Goal: Entertainment & Leisure: Consume media (video, audio)

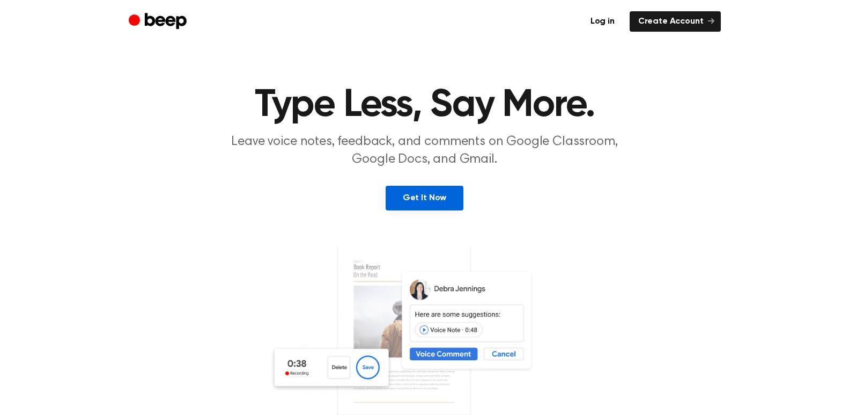
click at [440, 199] on link "Get It Now" at bounding box center [425, 198] width 78 height 25
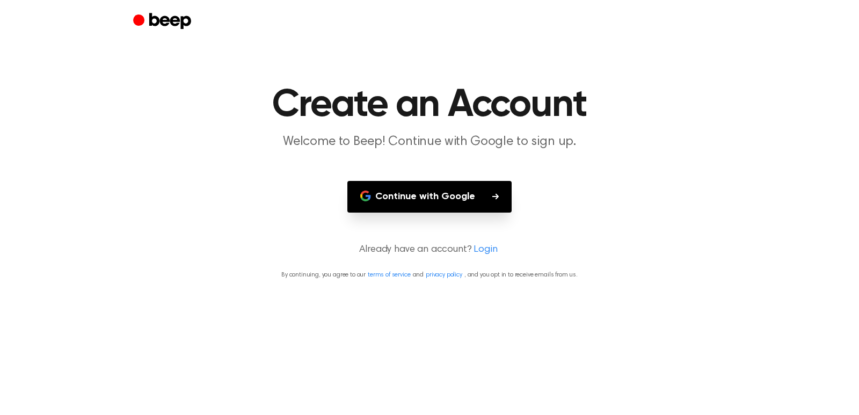
click at [464, 193] on button "Continue with Google" at bounding box center [429, 197] width 164 height 32
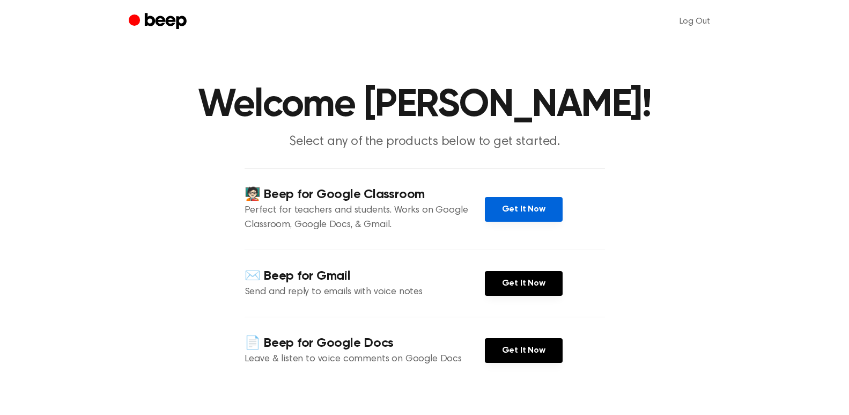
click at [537, 207] on link "Get It Now" at bounding box center [524, 209] width 78 height 25
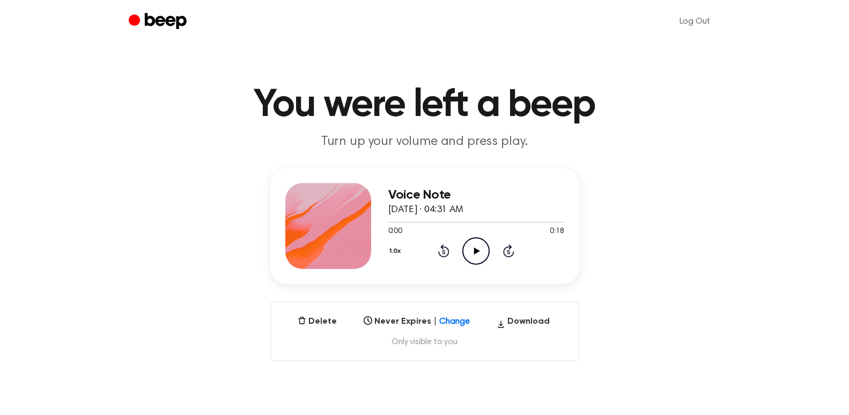
click at [478, 250] on icon at bounding box center [477, 250] width 6 height 7
click at [476, 243] on icon "Play Audio" at bounding box center [476, 250] width 27 height 27
click at [474, 249] on icon at bounding box center [477, 250] width 6 height 7
click at [483, 250] on icon "Play Audio" at bounding box center [476, 250] width 27 height 27
click at [477, 248] on icon "Play Audio" at bounding box center [476, 250] width 27 height 27
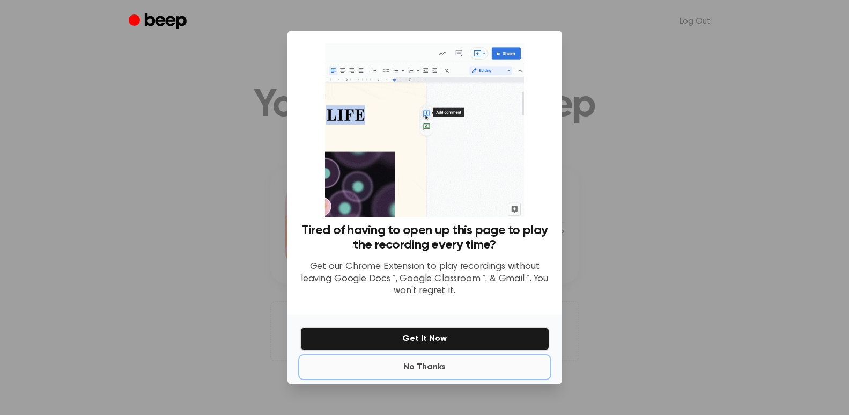
click at [441, 369] on button "No Thanks" at bounding box center [424, 366] width 249 height 21
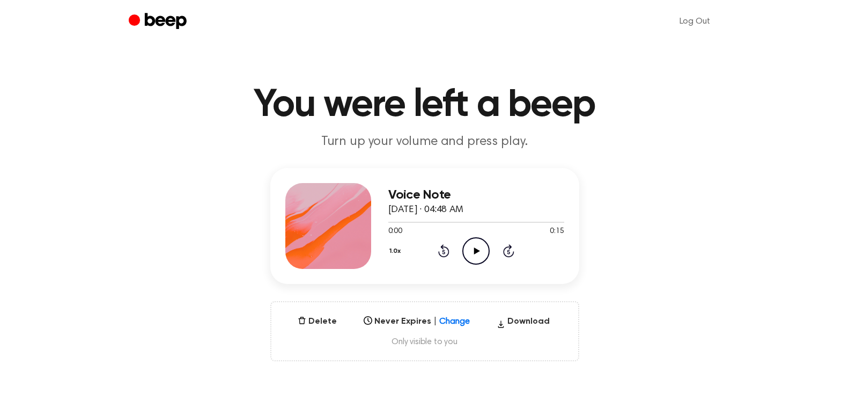
click at [479, 249] on icon "Play Audio" at bounding box center [476, 250] width 27 height 27
click at [476, 248] on icon at bounding box center [477, 250] width 6 height 7
click at [481, 248] on icon "Play Audio" at bounding box center [476, 250] width 27 height 27
click at [473, 246] on icon "Play Audio" at bounding box center [476, 250] width 27 height 27
click at [468, 247] on icon "Play Audio" at bounding box center [476, 250] width 27 height 27
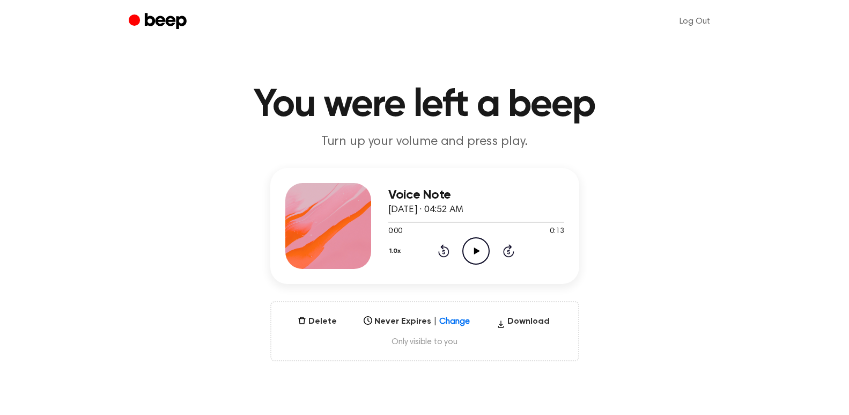
click at [476, 248] on icon at bounding box center [477, 250] width 6 height 7
click at [479, 252] on icon "Play Audio" at bounding box center [476, 250] width 27 height 27
click at [477, 246] on icon "Play Audio" at bounding box center [476, 250] width 27 height 27
click at [472, 241] on icon "Play Audio" at bounding box center [476, 250] width 27 height 27
click at [478, 250] on icon at bounding box center [477, 250] width 6 height 7
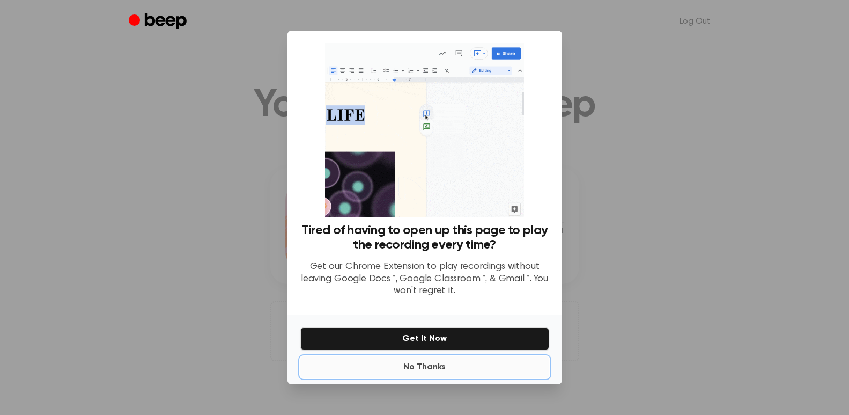
click at [423, 365] on button "No Thanks" at bounding box center [424, 366] width 249 height 21
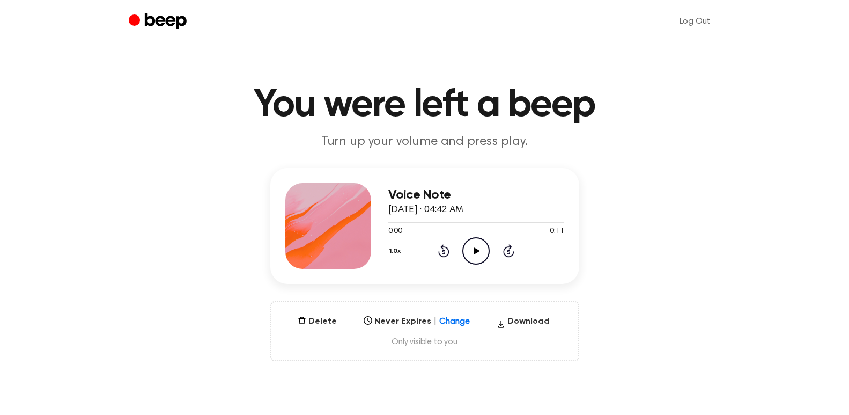
click at [476, 244] on icon "Play Audio" at bounding box center [476, 250] width 27 height 27
click at [480, 251] on icon "Play Audio" at bounding box center [476, 250] width 27 height 27
click at [475, 255] on icon "Play Audio" at bounding box center [476, 250] width 27 height 27
click at [476, 248] on icon at bounding box center [477, 250] width 6 height 7
click at [482, 247] on icon "Play Audio" at bounding box center [476, 250] width 27 height 27
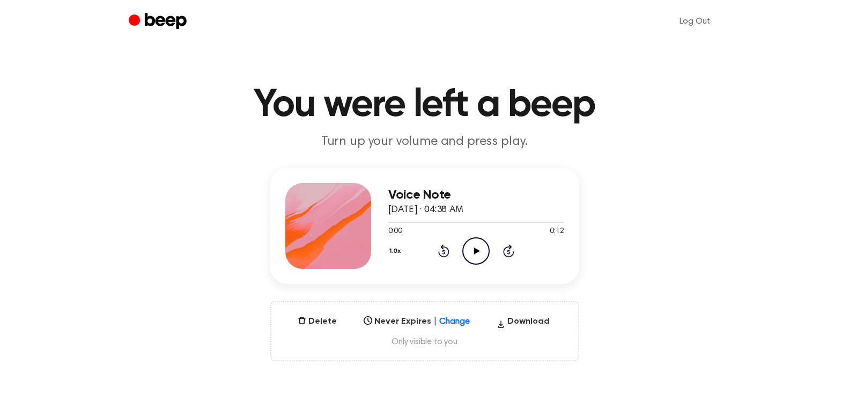
click at [476, 252] on icon at bounding box center [477, 250] width 6 height 7
click at [474, 246] on icon "Play Audio" at bounding box center [476, 250] width 27 height 27
click at [478, 251] on icon at bounding box center [477, 250] width 6 height 7
click at [476, 250] on icon at bounding box center [477, 250] width 6 height 7
click at [479, 253] on icon "Play Audio" at bounding box center [476, 250] width 27 height 27
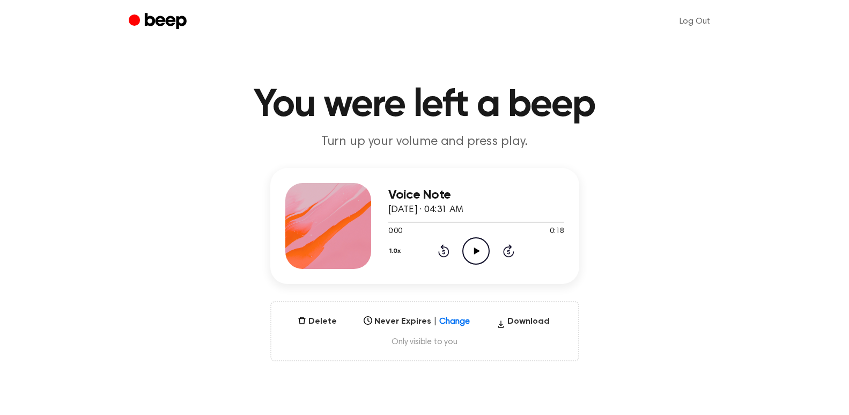
click at [477, 252] on icon "Play Audio" at bounding box center [476, 250] width 27 height 27
click at [476, 248] on icon "Play Audio" at bounding box center [476, 250] width 27 height 27
click at [478, 252] on icon at bounding box center [477, 250] width 6 height 7
click at [470, 253] on icon "Play Audio" at bounding box center [476, 250] width 27 height 27
click at [476, 256] on icon "Play Audio" at bounding box center [476, 250] width 27 height 27
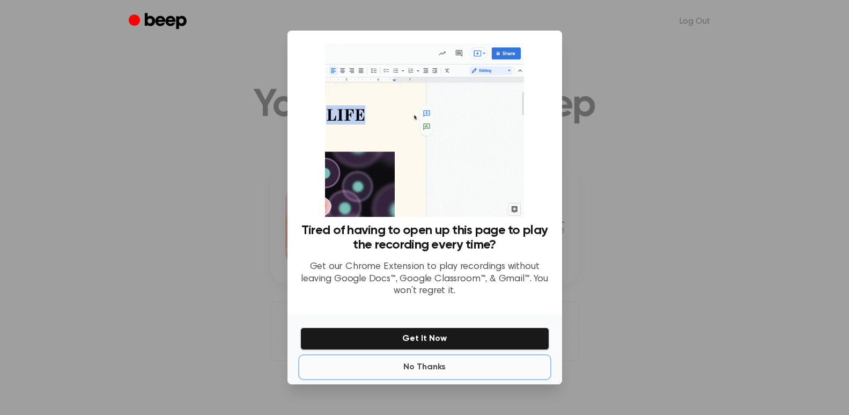
click at [422, 368] on button "No Thanks" at bounding box center [424, 366] width 249 height 21
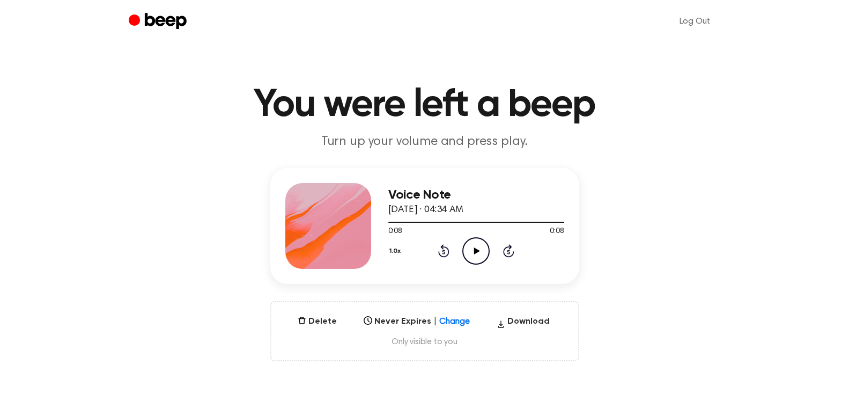
click at [478, 251] on icon at bounding box center [477, 250] width 6 height 7
click at [498, 219] on div at bounding box center [476, 221] width 176 height 9
click at [466, 222] on div at bounding box center [454, 222] width 133 height 1
click at [460, 222] on div at bounding box center [449, 222] width 123 height 1
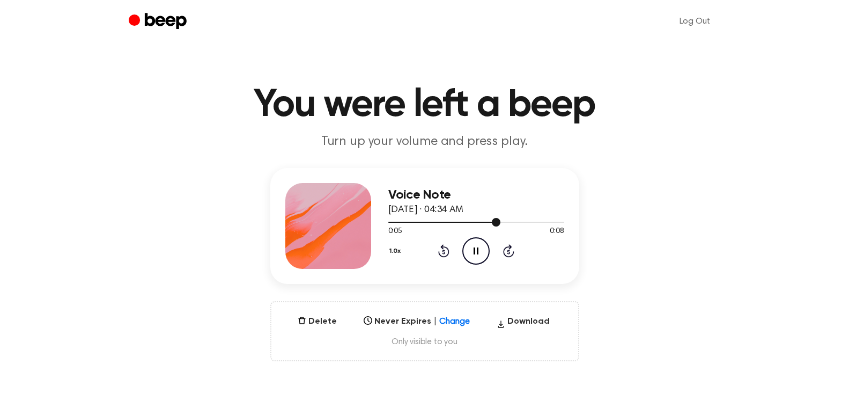
click at [459, 222] on div at bounding box center [444, 222] width 113 height 1
click at [474, 253] on icon at bounding box center [477, 250] width 6 height 7
click at [479, 250] on icon at bounding box center [477, 250] width 6 height 7
click at [478, 252] on icon "Play Audio" at bounding box center [476, 250] width 27 height 27
click at [480, 250] on icon "Play Audio" at bounding box center [476, 250] width 27 height 27
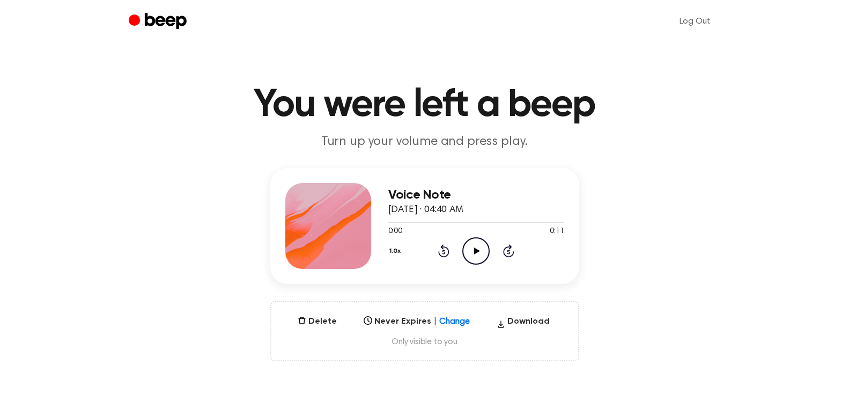
click at [477, 253] on icon "Play Audio" at bounding box center [476, 250] width 27 height 27
click at [479, 249] on icon "Play Audio" at bounding box center [476, 250] width 27 height 27
click at [472, 247] on icon "Play Audio" at bounding box center [476, 250] width 27 height 27
click at [476, 247] on icon "Play Audio" at bounding box center [476, 250] width 27 height 27
click at [479, 250] on icon at bounding box center [477, 250] width 6 height 7
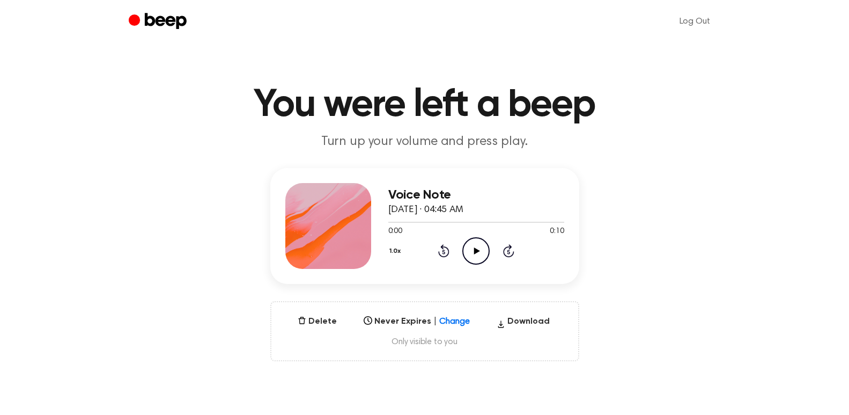
click at [474, 248] on icon at bounding box center [477, 250] width 6 height 7
click at [478, 251] on icon at bounding box center [477, 250] width 6 height 7
drag, startPoint x: 480, startPoint y: 250, endPoint x: 473, endPoint y: 256, distance: 9.6
click at [473, 256] on icon "Play Audio" at bounding box center [476, 250] width 27 height 27
click at [480, 249] on icon "Play Audio" at bounding box center [476, 250] width 27 height 27
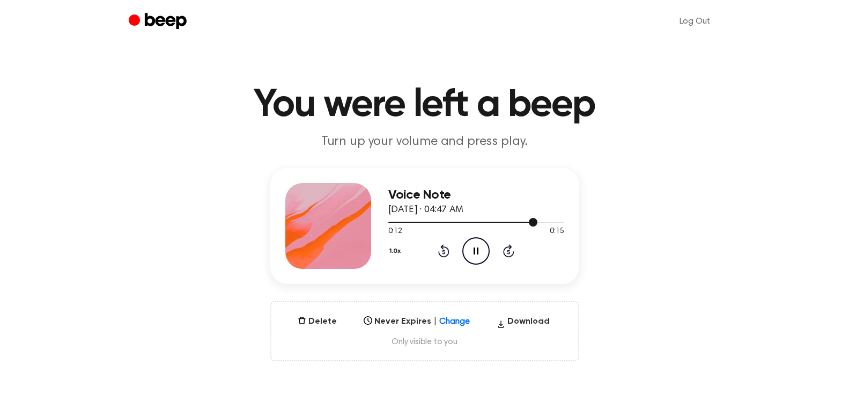
drag, startPoint x: 518, startPoint y: 223, endPoint x: 456, endPoint y: 219, distance: 61.8
click at [456, 219] on div at bounding box center [476, 221] width 176 height 9
drag, startPoint x: 466, startPoint y: 220, endPoint x: 387, endPoint y: 217, distance: 79.5
click at [377, 226] on div "Voice Note [DATE] · 04:47 AM 0:08 0:15 Your browser does not support the [objec…" at bounding box center [424, 226] width 309 height 116
click at [598, 249] on div "Voice Note [DATE] · 04:47 AM 0:09 0:15 Your browser does not support the [objec…" at bounding box center [425, 264] width 824 height 193
